Goal: Task Accomplishment & Management: Use online tool/utility

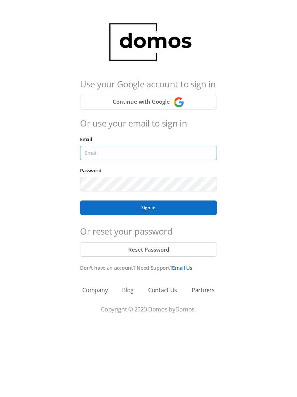
type input "[EMAIL_ADDRESS][DOMAIN_NAME]"
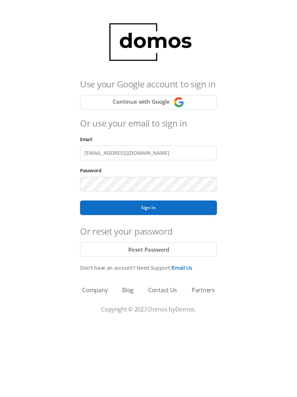
click at [149, 208] on button "Sign In" at bounding box center [148, 207] width 137 height 14
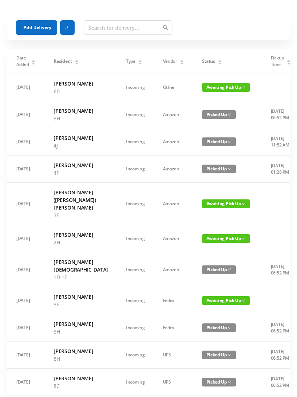
scroll to position [21, 0]
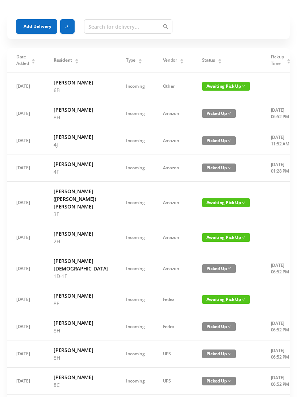
click at [202, 242] on span "Awaiting Pick Up" at bounding box center [226, 237] width 48 height 9
click at [198, 289] on link "Picked Up" at bounding box center [206, 290] width 47 height 12
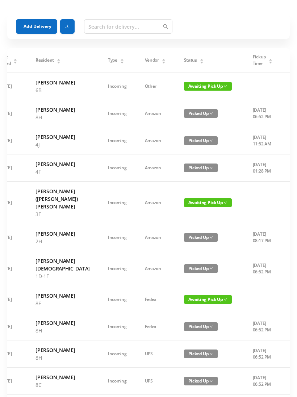
scroll to position [0, 10]
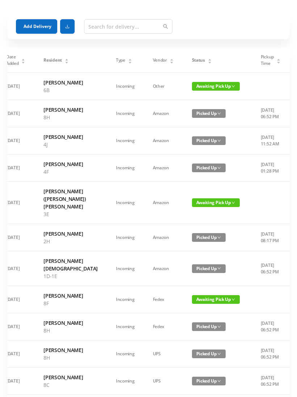
click at [197, 304] on span "Awaiting Pick Up" at bounding box center [216, 299] width 48 height 9
click at [192, 353] on link "Picked Up" at bounding box center [196, 352] width 47 height 12
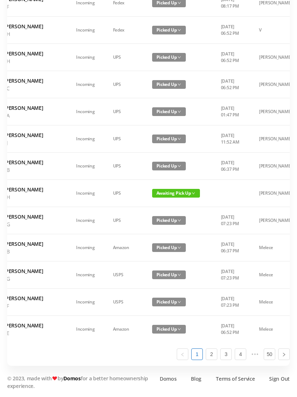
scroll to position [0, 50]
click at [160, 198] on span "Awaiting Pick Up" at bounding box center [176, 193] width 48 height 9
click at [155, 285] on link "Picked Up" at bounding box center [156, 291] width 47 height 12
click at [211, 360] on link "2" at bounding box center [211, 354] width 11 height 11
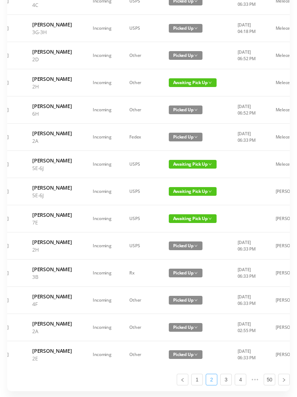
scroll to position [283, 0]
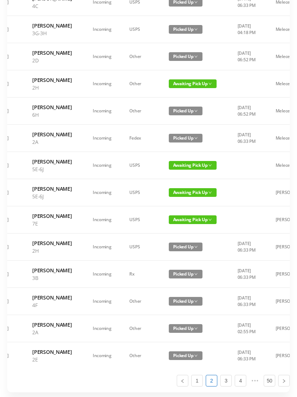
click at [179, 88] on span "Awaiting Pick Up" at bounding box center [193, 83] width 48 height 9
click at [173, 172] on link "Picked Up" at bounding box center [179, 174] width 47 height 12
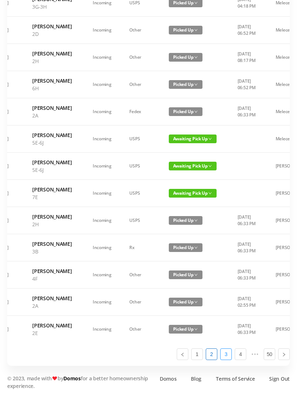
click at [227, 360] on link "3" at bounding box center [226, 354] width 11 height 11
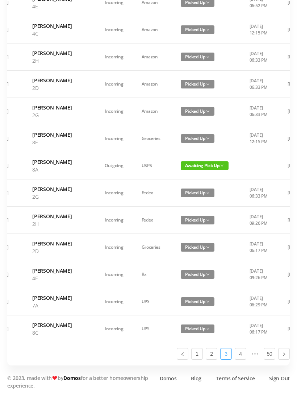
scroll to position [433, 0]
click at [242, 360] on link "4" at bounding box center [240, 354] width 11 height 11
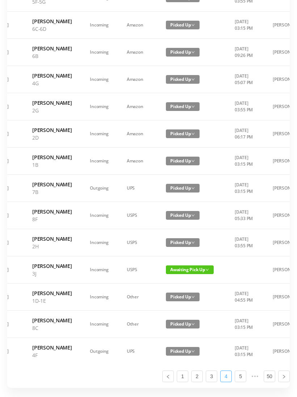
scroll to position [395, 0]
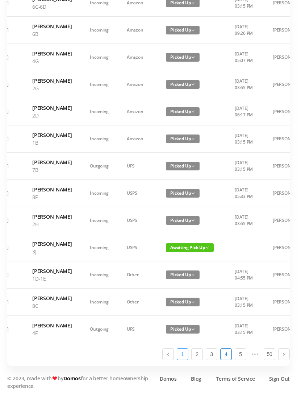
click at [183, 360] on link "1" at bounding box center [182, 354] width 11 height 11
